Goal: Complete application form: Complete application form

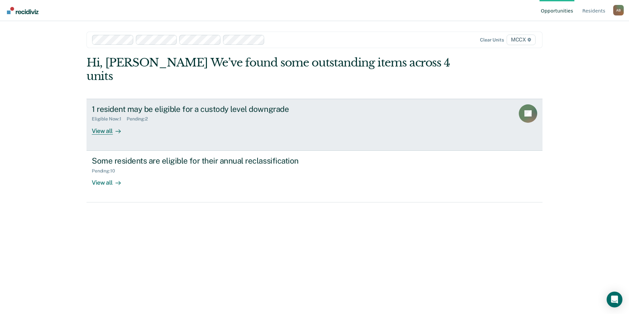
click at [104, 122] on div "View all" at bounding box center [110, 128] width 37 height 13
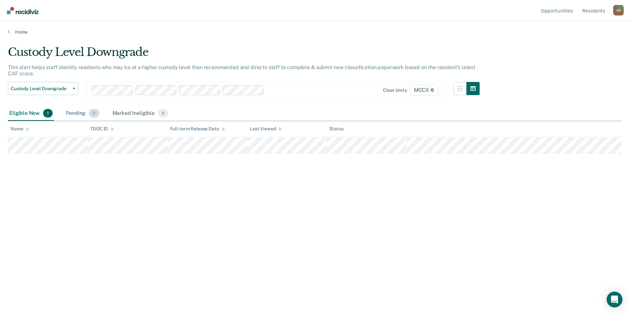
click at [86, 116] on div "Pending 2" at bounding box center [82, 113] width 36 height 14
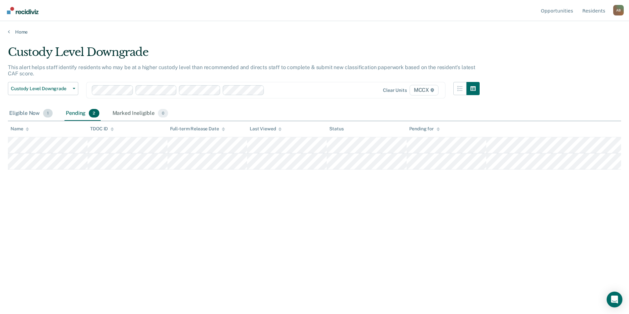
click at [24, 113] on div "Eligible Now 1" at bounding box center [31, 113] width 46 height 14
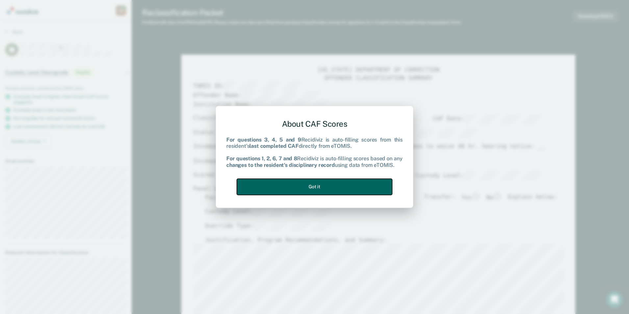
click at [253, 184] on button "Got it" at bounding box center [314, 187] width 155 height 16
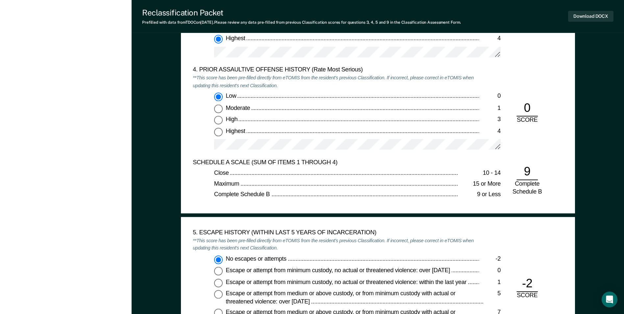
scroll to position [789, 0]
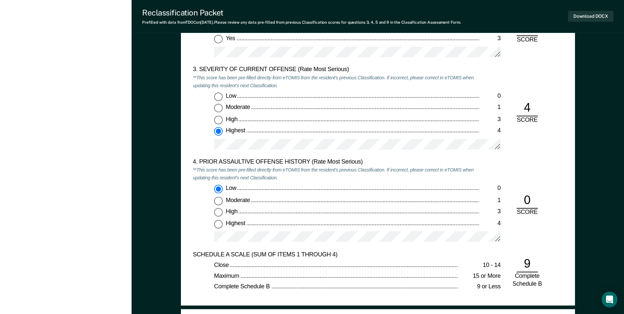
click at [219, 222] on input "Highest 4" at bounding box center [218, 223] width 9 height 9
type textarea "x"
radio input "false"
radio input "true"
click at [217, 191] on input "Low 0" at bounding box center [218, 189] width 9 height 9
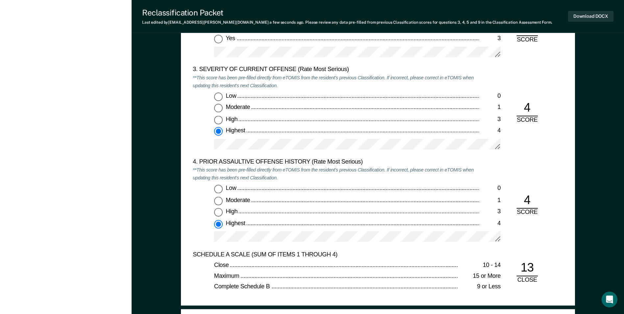
type textarea "x"
radio input "true"
radio input "false"
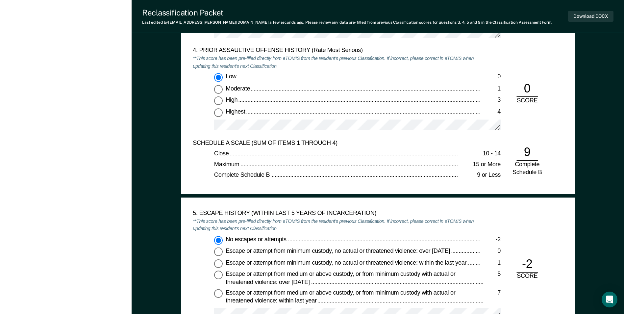
scroll to position [1020, 0]
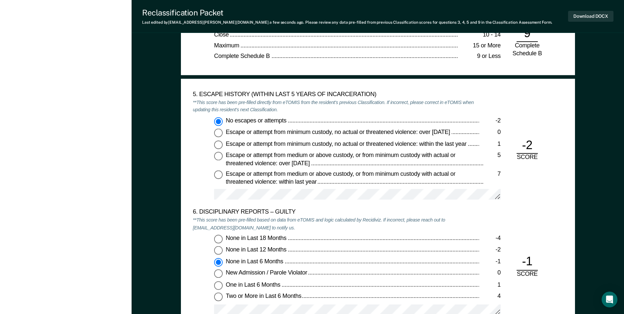
type textarea "x"
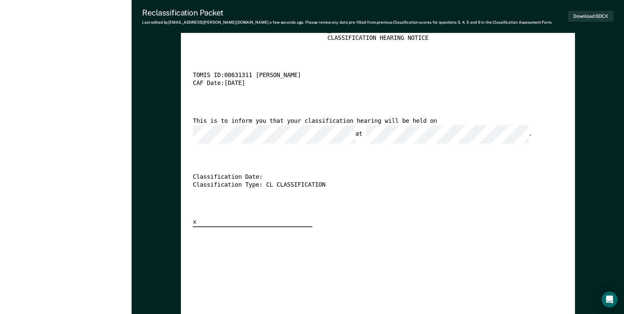
scroll to position [1710, 0]
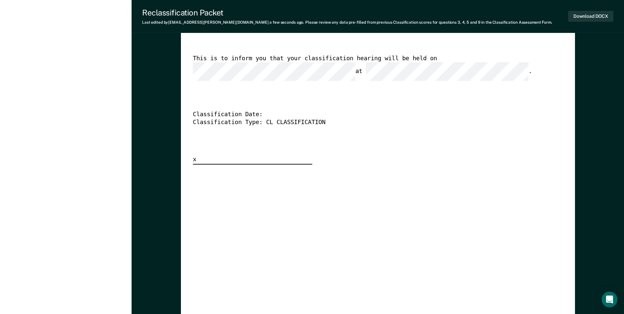
click at [200, 156] on div "x" at bounding box center [252, 160] width 119 height 9
drag, startPoint x: 194, startPoint y: 152, endPoint x: 202, endPoint y: 152, distance: 7.9
click at [202, 156] on div "x" at bounding box center [252, 160] width 119 height 9
